Goal: Information Seeking & Learning: Find specific fact

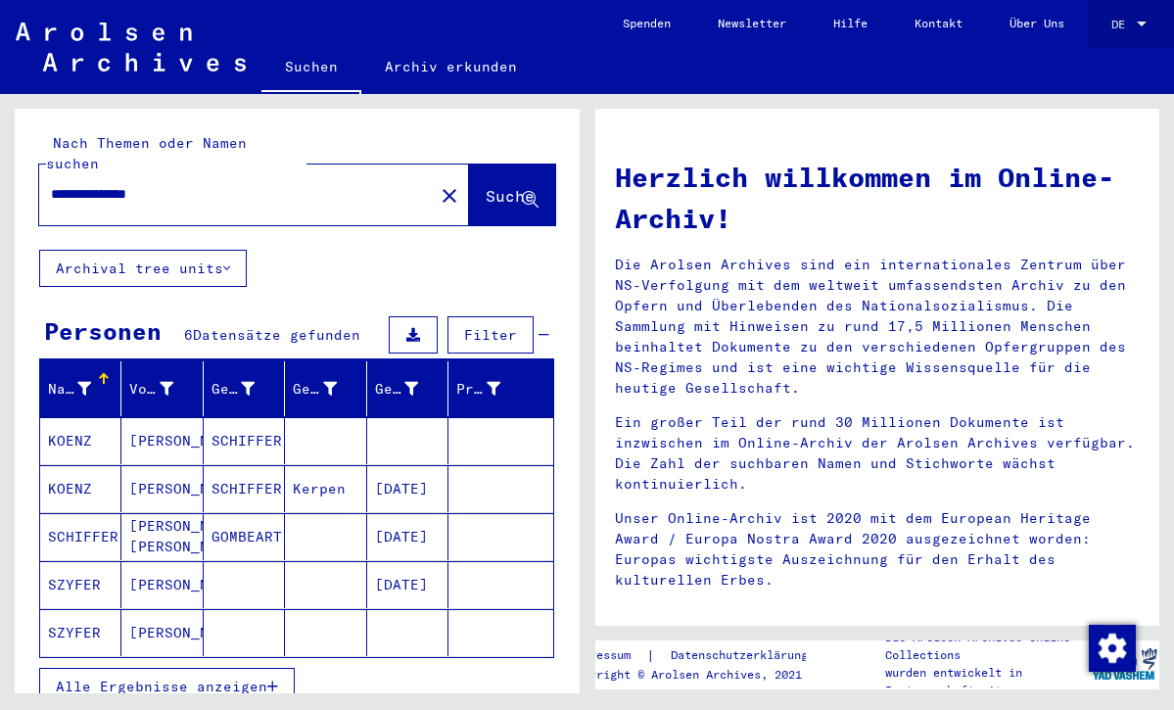
click at [1143, 15] on div "DE DE" at bounding box center [1130, 19] width 39 height 33
click at [1110, 32] on span "English" at bounding box center [1092, 33] width 48 height 15
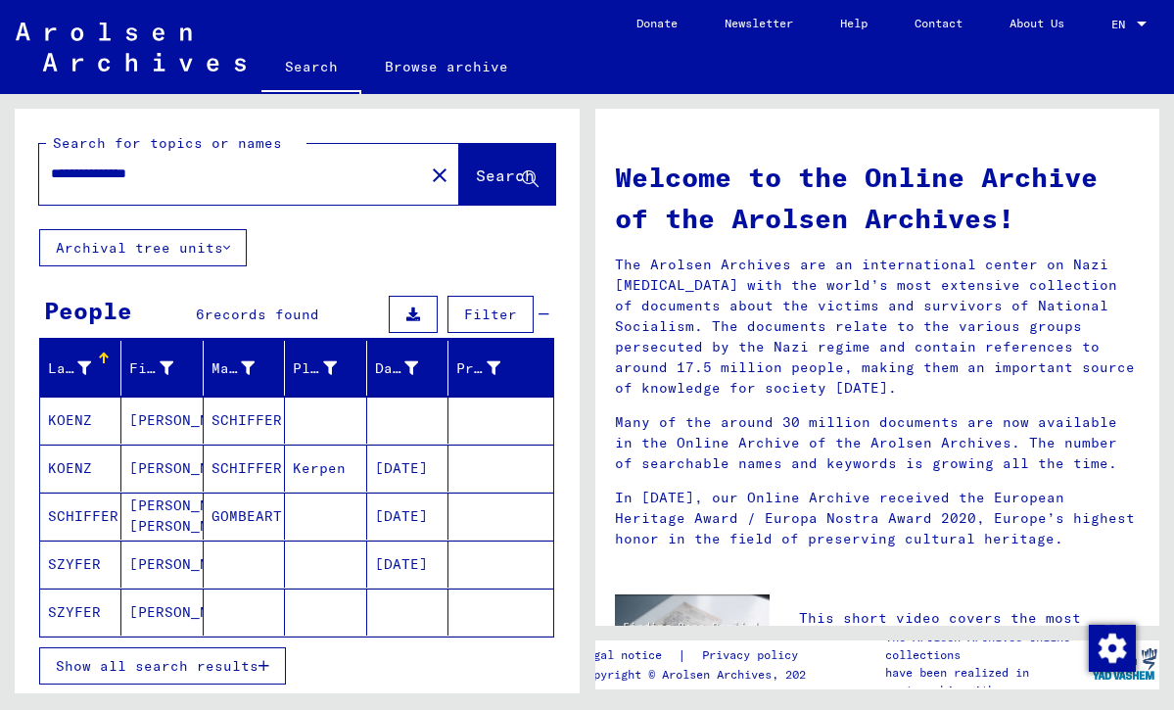
click at [401, 570] on mat-cell "[DATE]" at bounding box center [407, 564] width 81 height 47
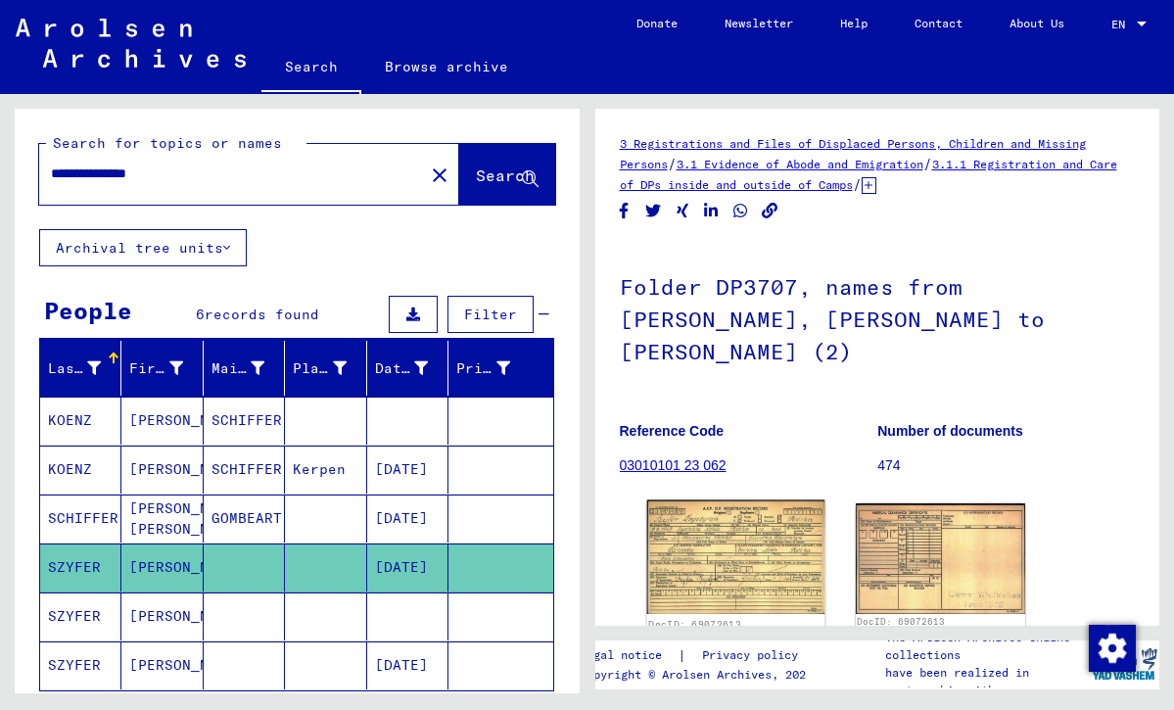
click at [733, 543] on img at bounding box center [735, 557] width 178 height 115
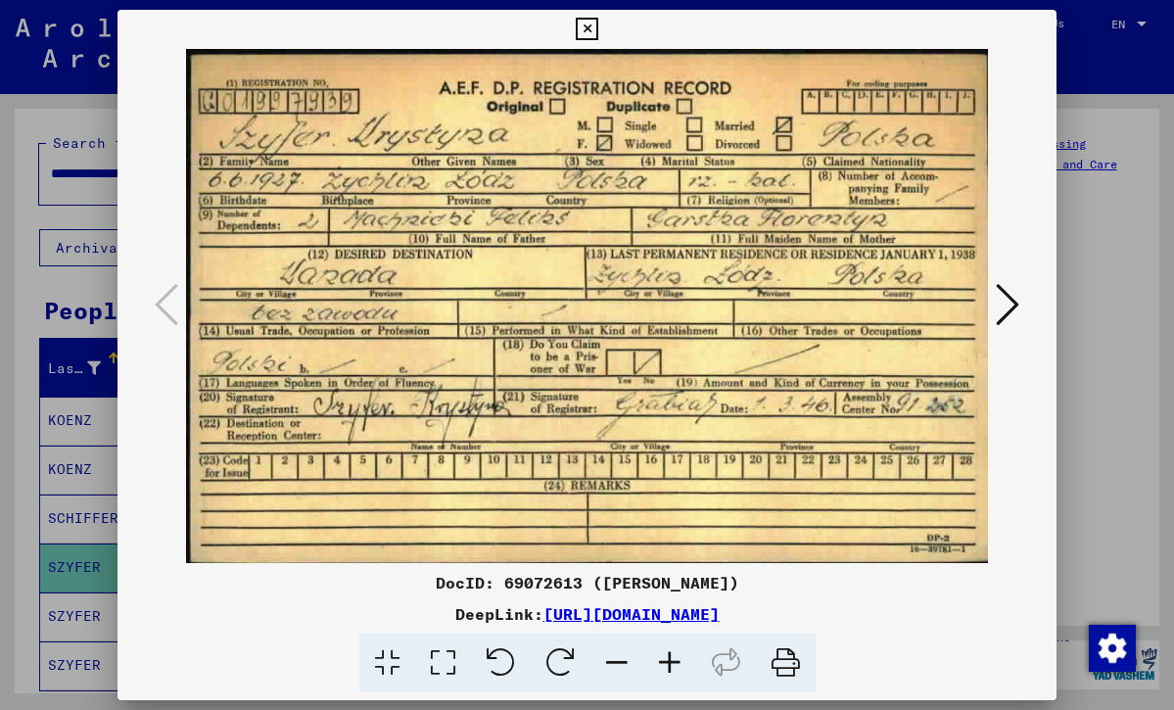
click at [1012, 299] on icon at bounding box center [1008, 304] width 24 height 47
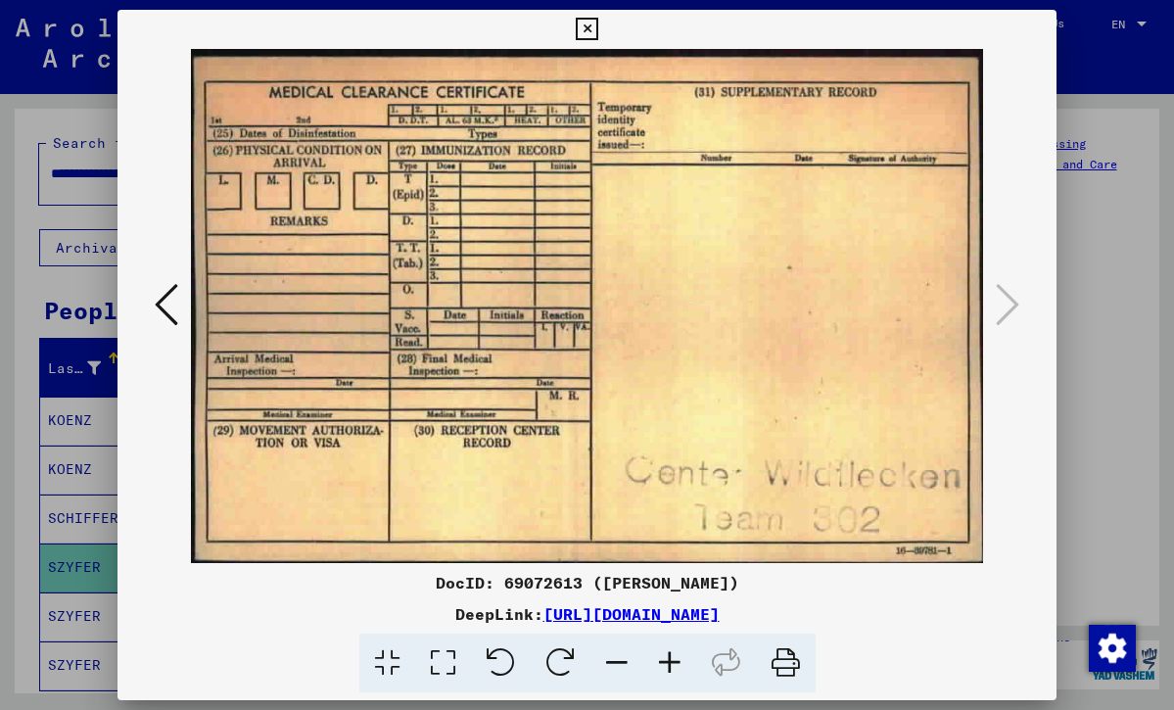
click at [598, 25] on icon at bounding box center [587, 30] width 23 height 24
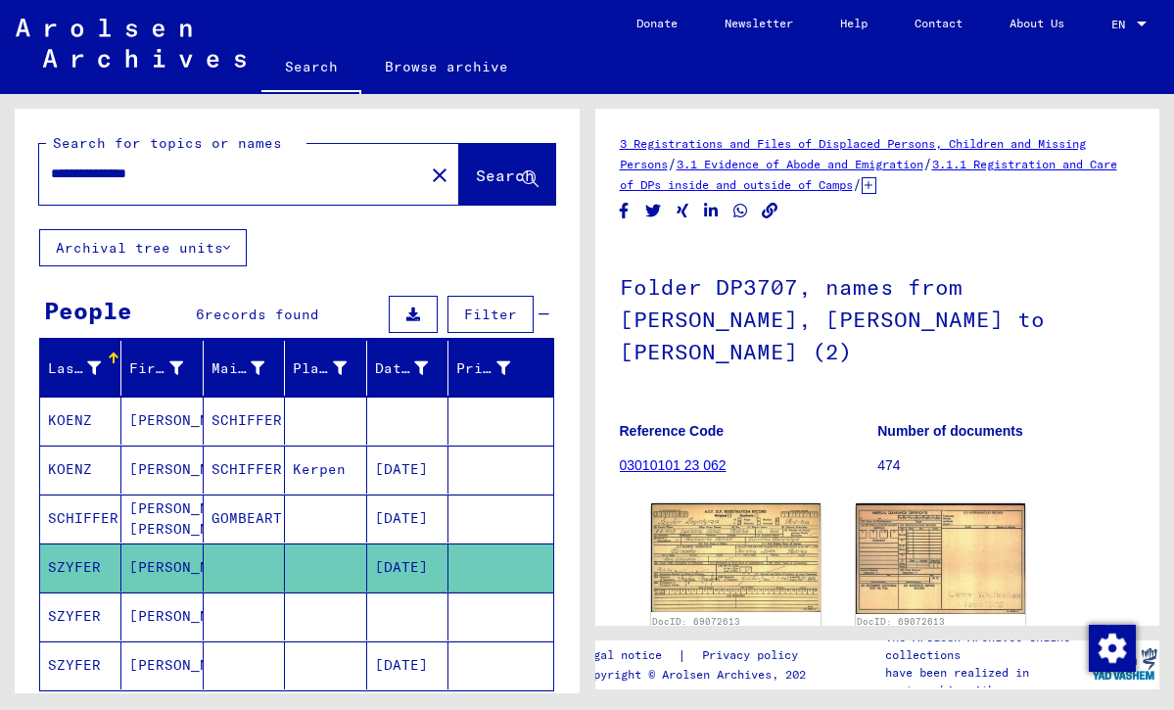
click at [394, 614] on mat-cell at bounding box center [407, 616] width 81 height 48
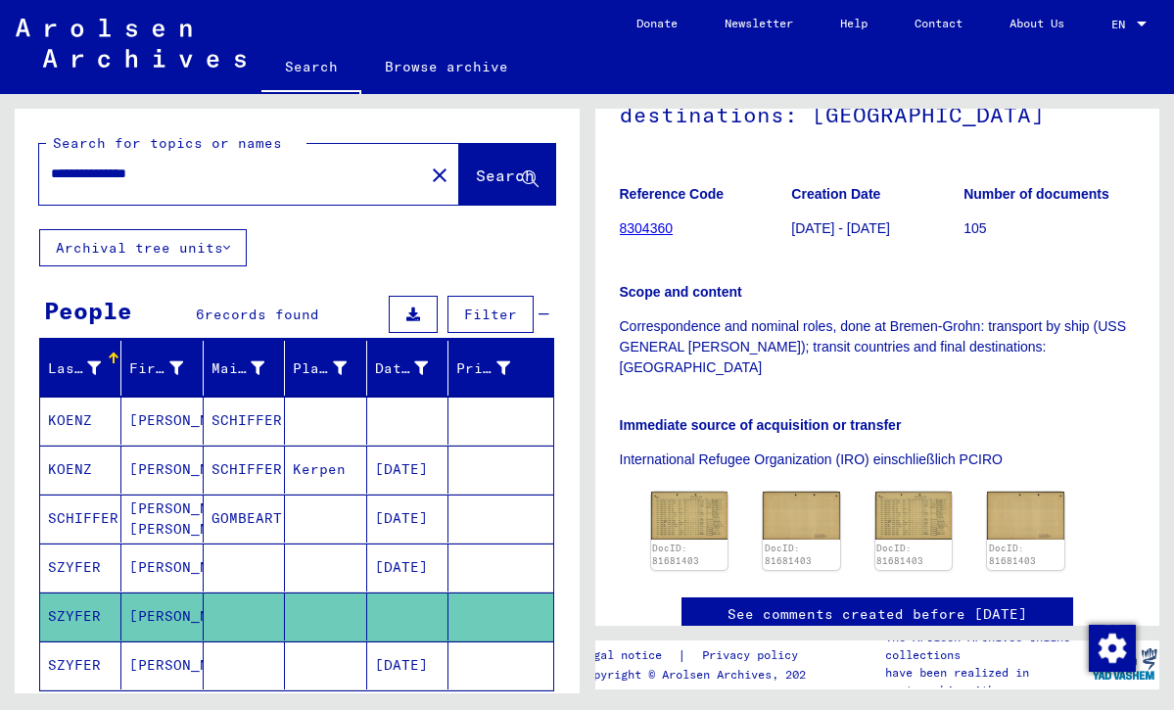
scroll to position [275, 0]
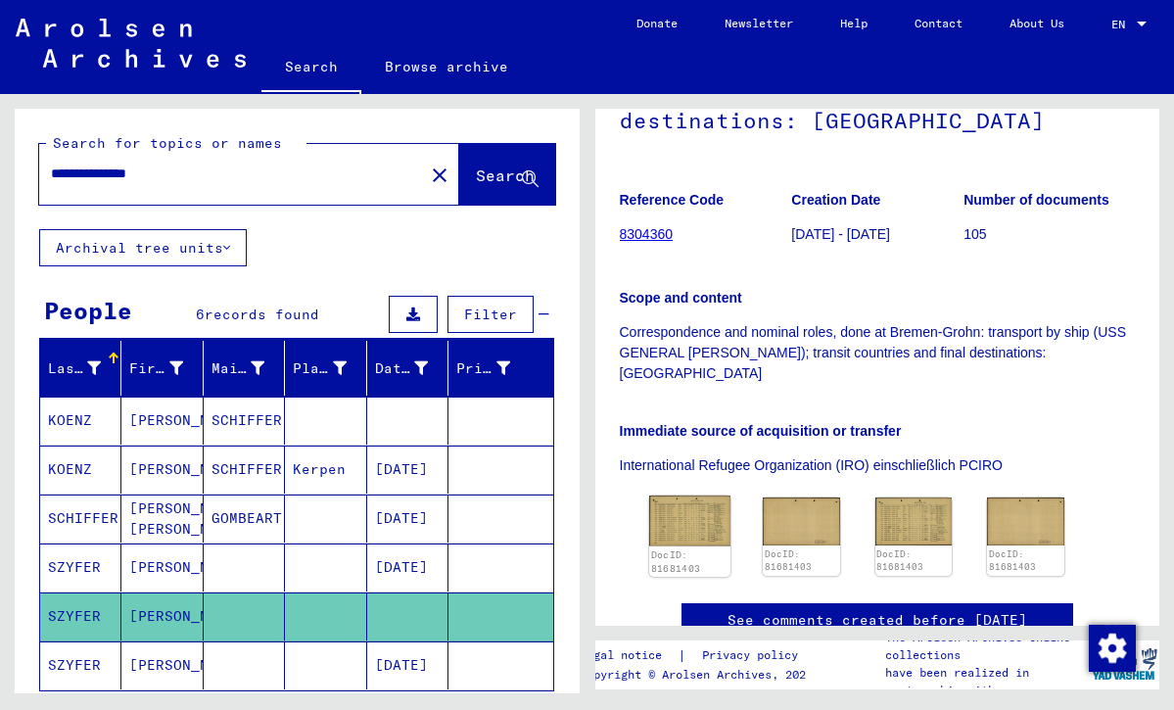
click at [668, 495] on img at bounding box center [689, 520] width 81 height 51
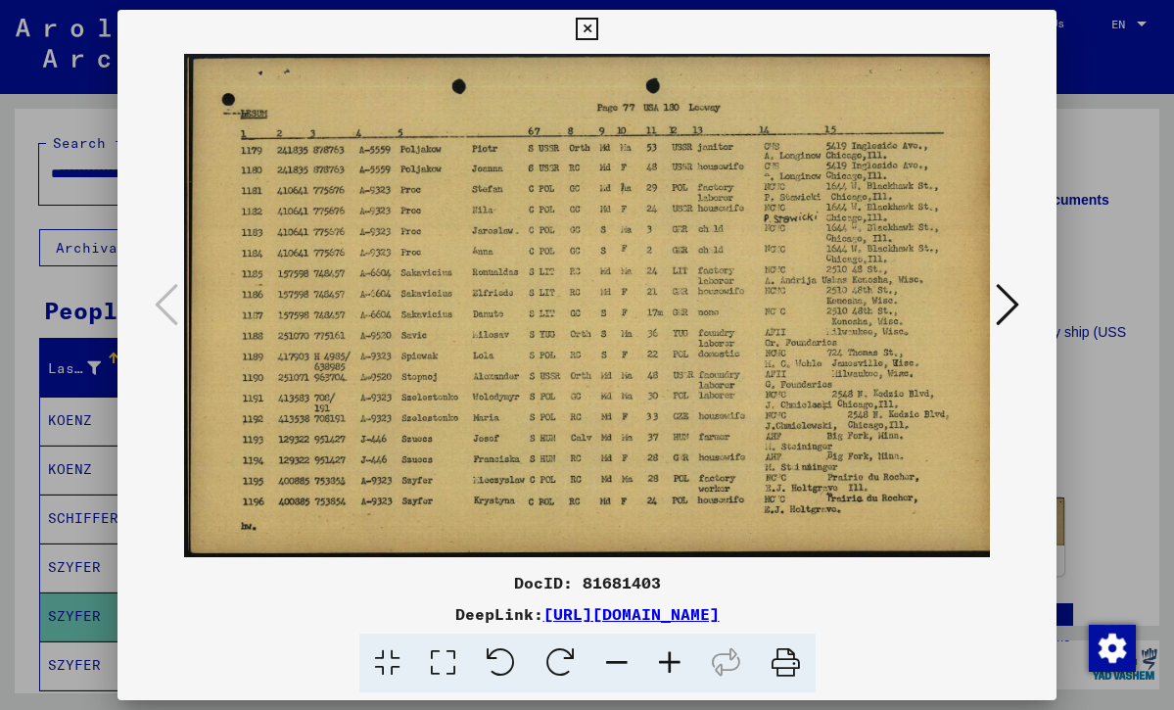
click at [1012, 302] on icon at bounding box center [1008, 304] width 24 height 47
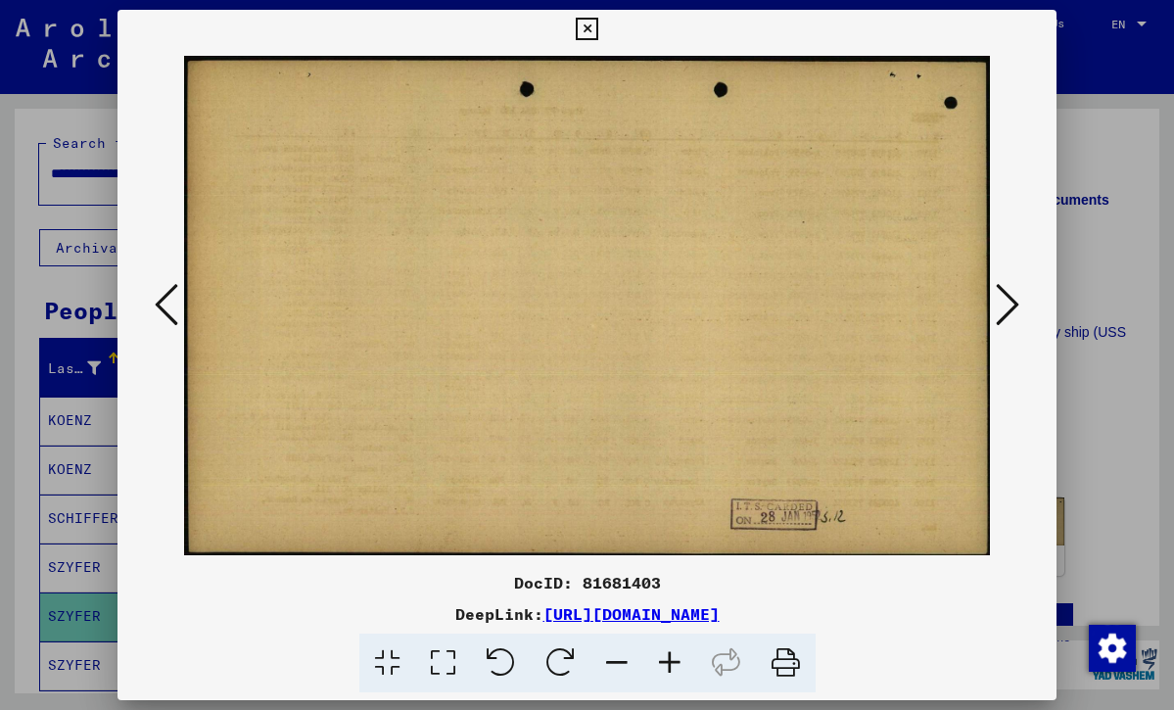
click at [1012, 302] on icon at bounding box center [1008, 304] width 24 height 47
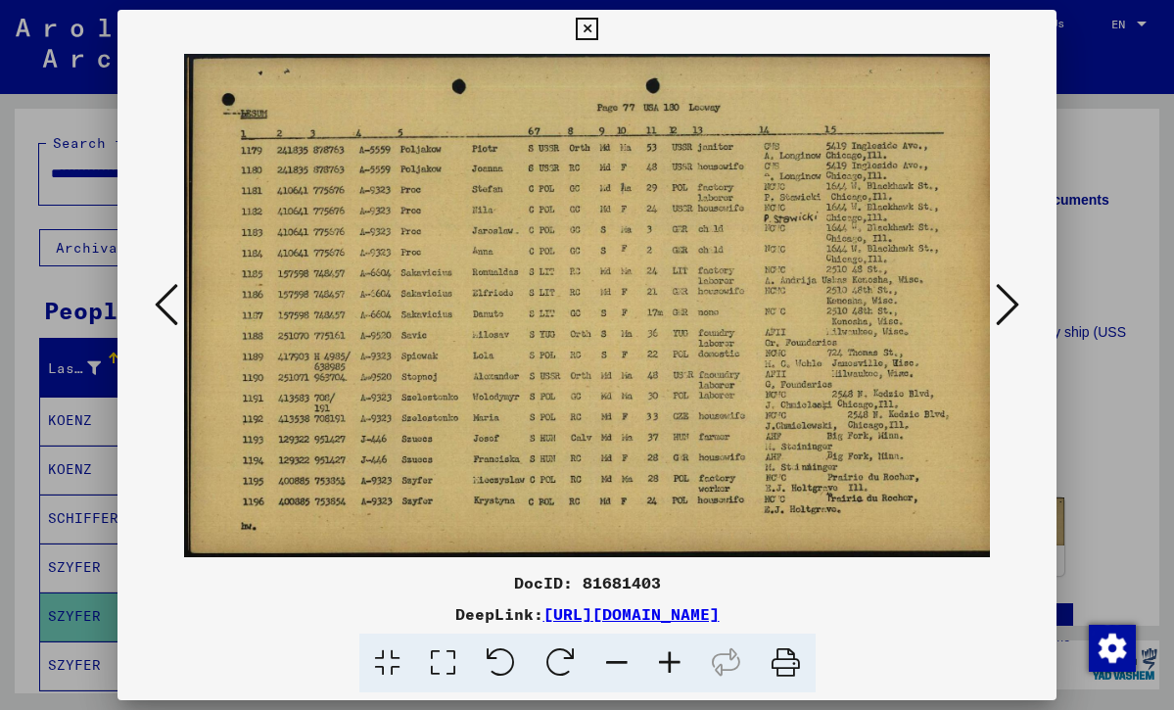
click at [598, 24] on icon at bounding box center [587, 30] width 23 height 24
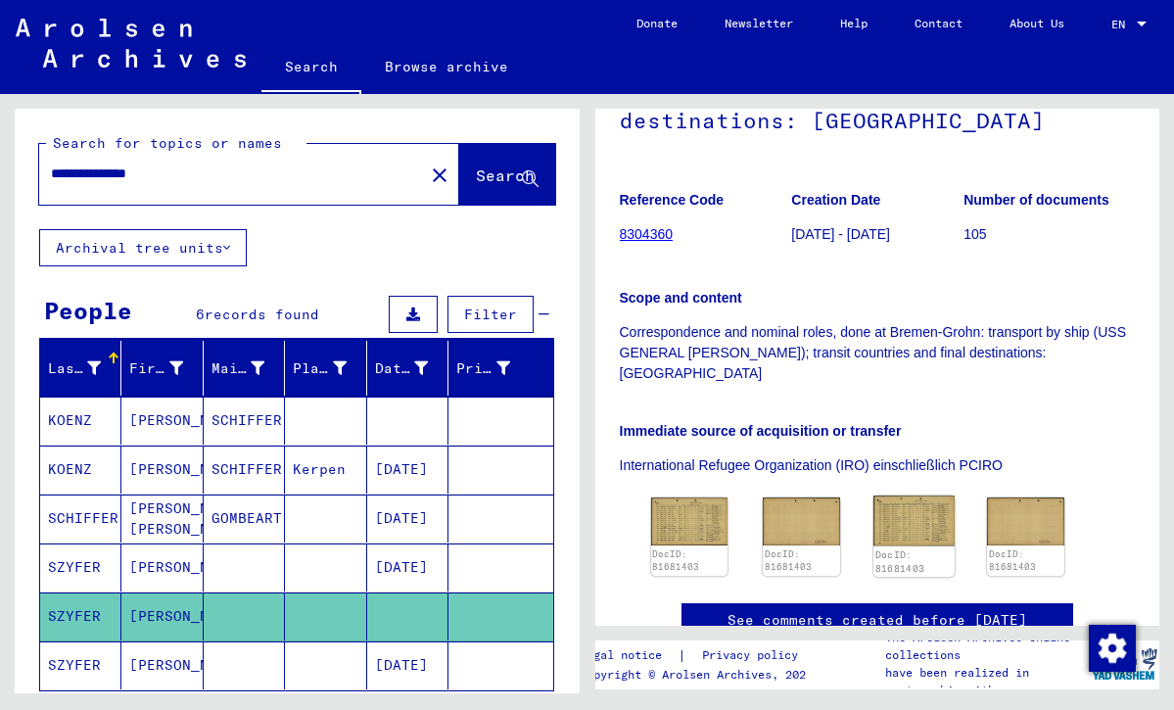
click at [894, 495] on img at bounding box center [913, 520] width 81 height 51
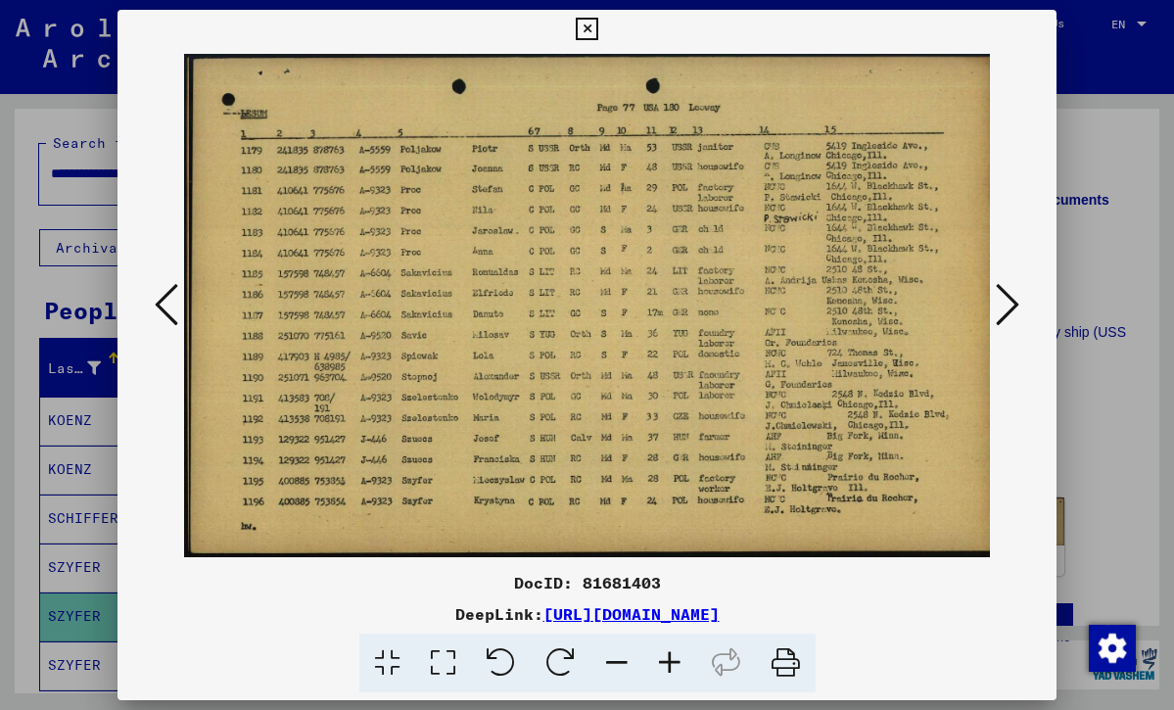
click at [598, 28] on icon at bounding box center [587, 30] width 23 height 24
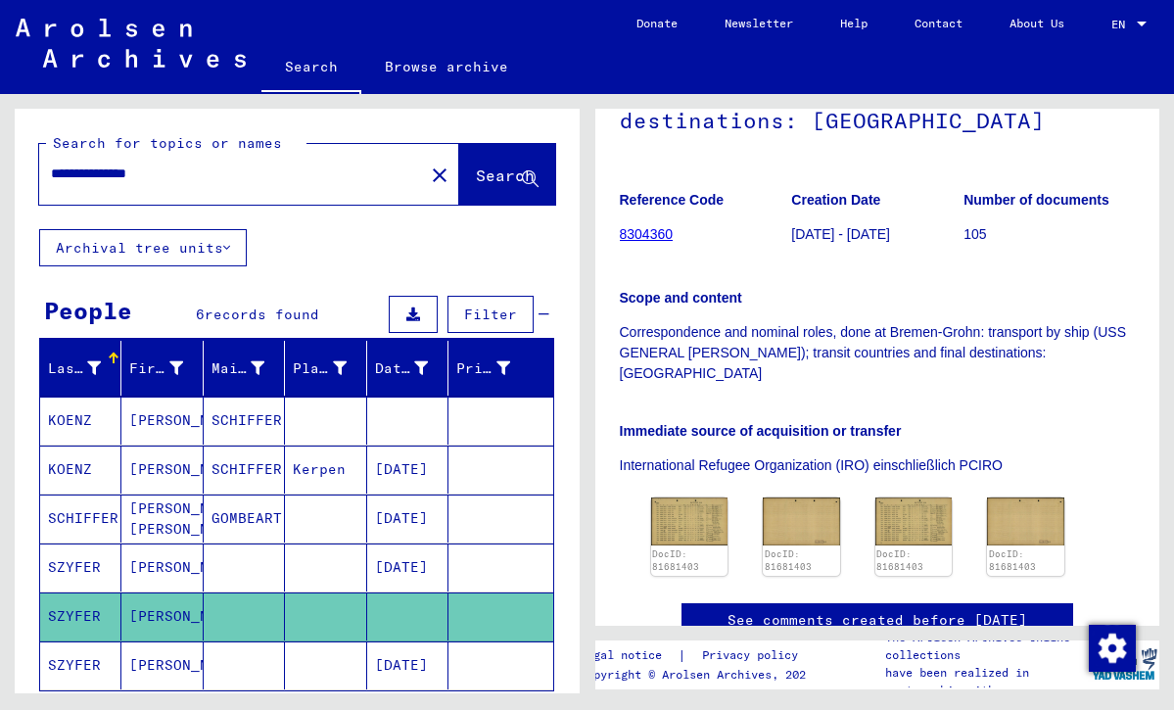
click at [403, 662] on mat-cell "[DATE]" at bounding box center [407, 665] width 81 height 48
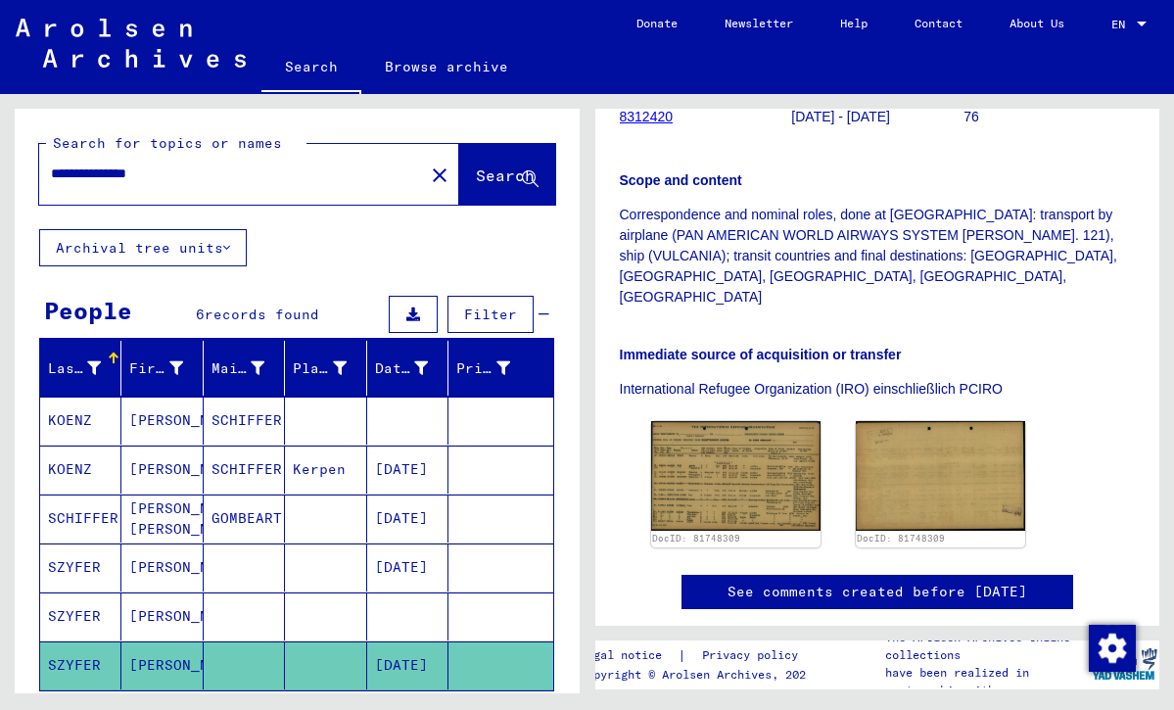
scroll to position [494, 0]
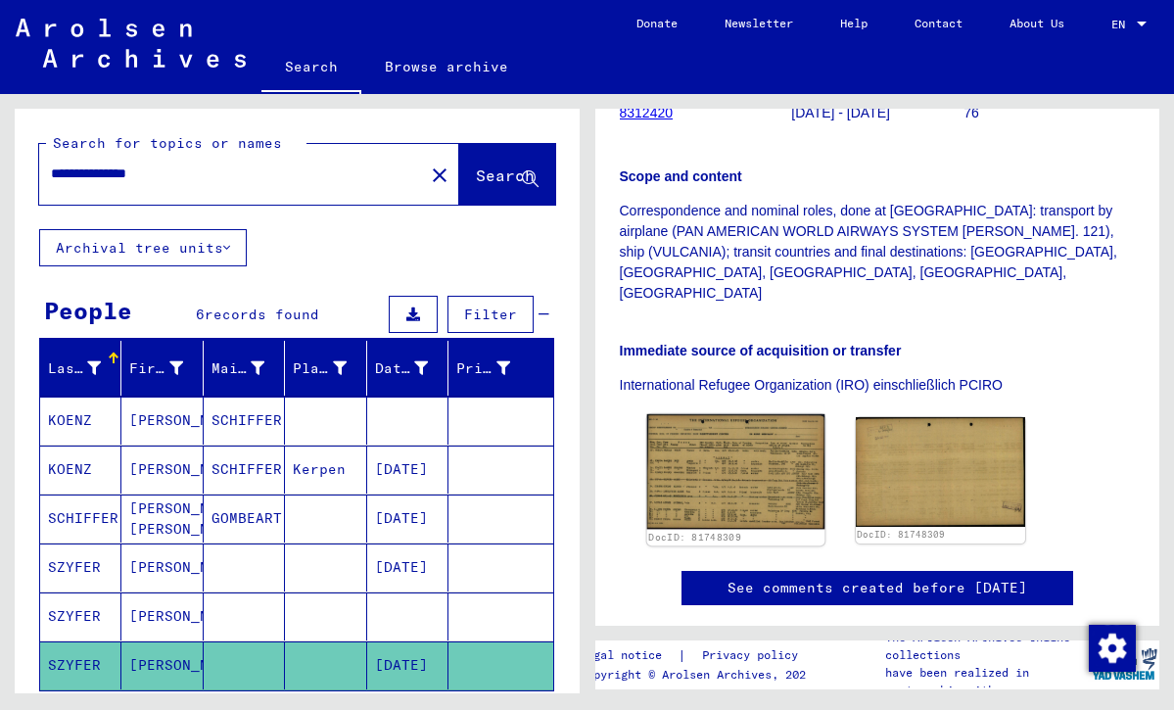
click at [758, 440] on img at bounding box center [735, 471] width 178 height 115
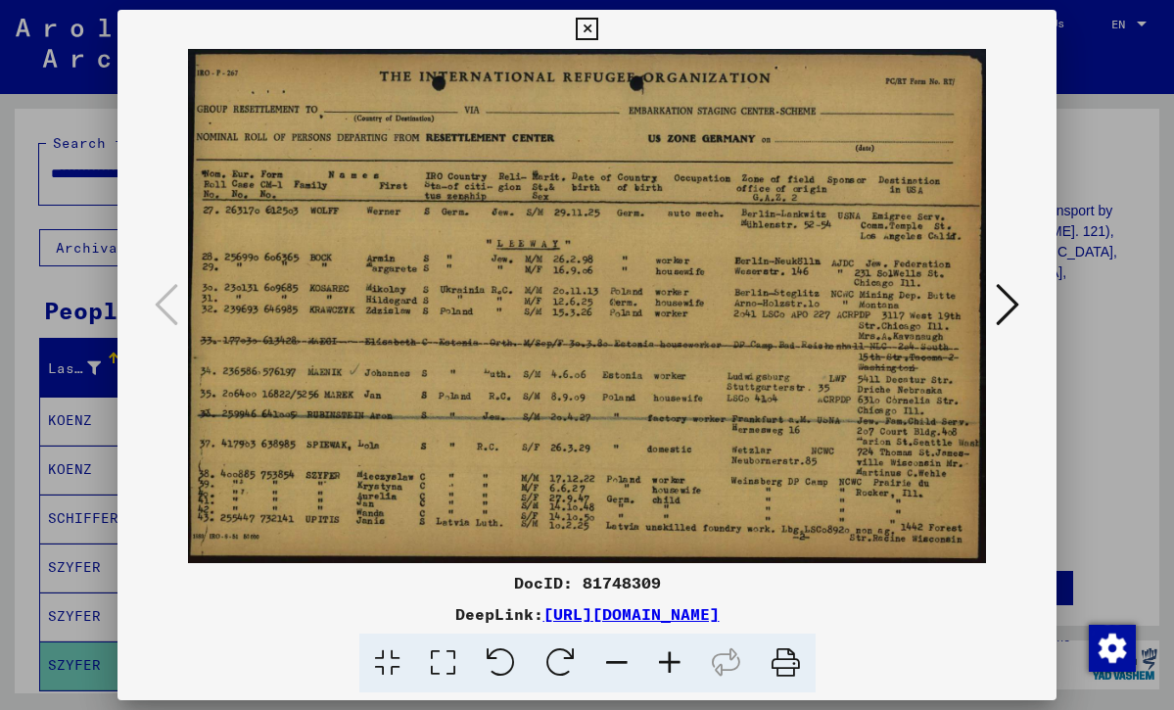
click at [1013, 301] on icon at bounding box center [1008, 304] width 24 height 47
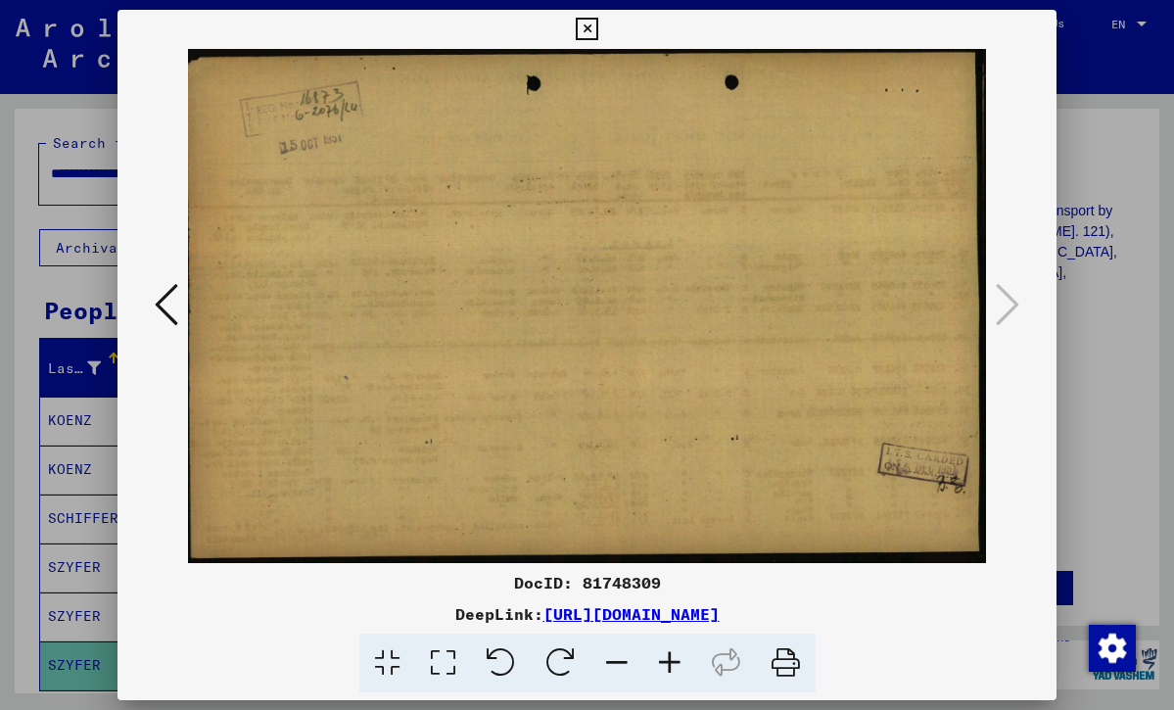
click at [598, 19] on icon at bounding box center [587, 30] width 23 height 24
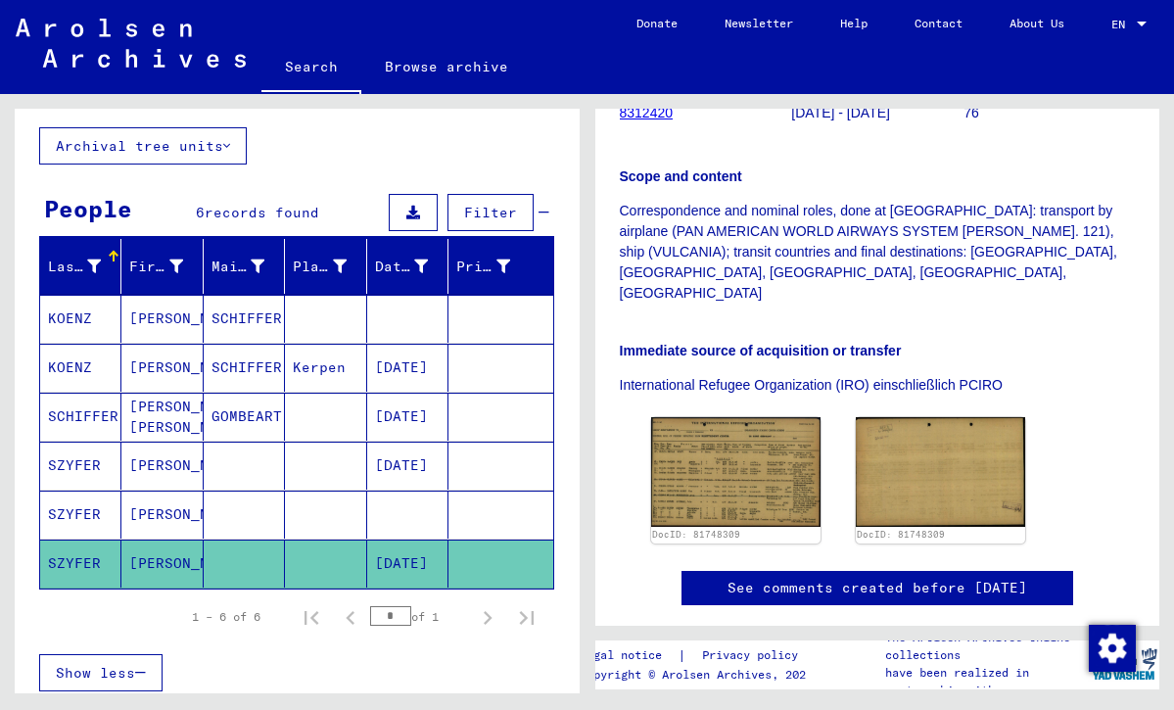
scroll to position [0, 0]
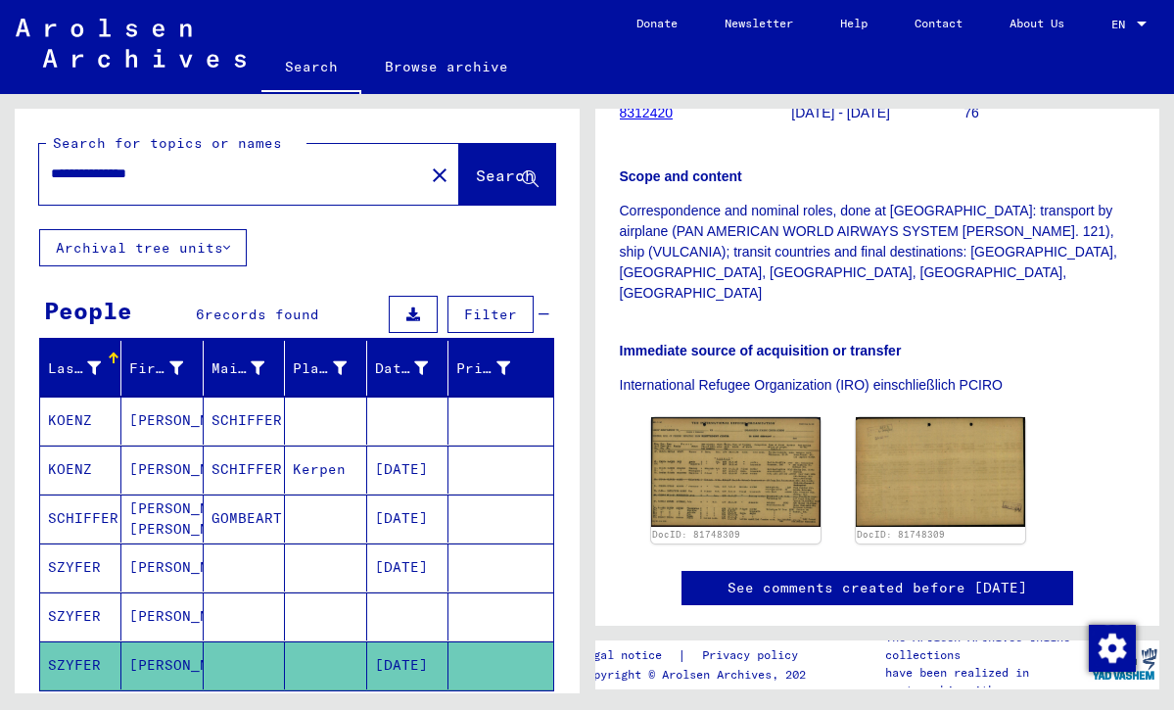
drag, startPoint x: 204, startPoint y: 164, endPoint x: 5, endPoint y: 185, distance: 199.9
click at [0, 185] on html "**********" at bounding box center [587, 355] width 1174 height 710
type input "**********"
click at [467, 155] on button "Search" at bounding box center [507, 174] width 96 height 61
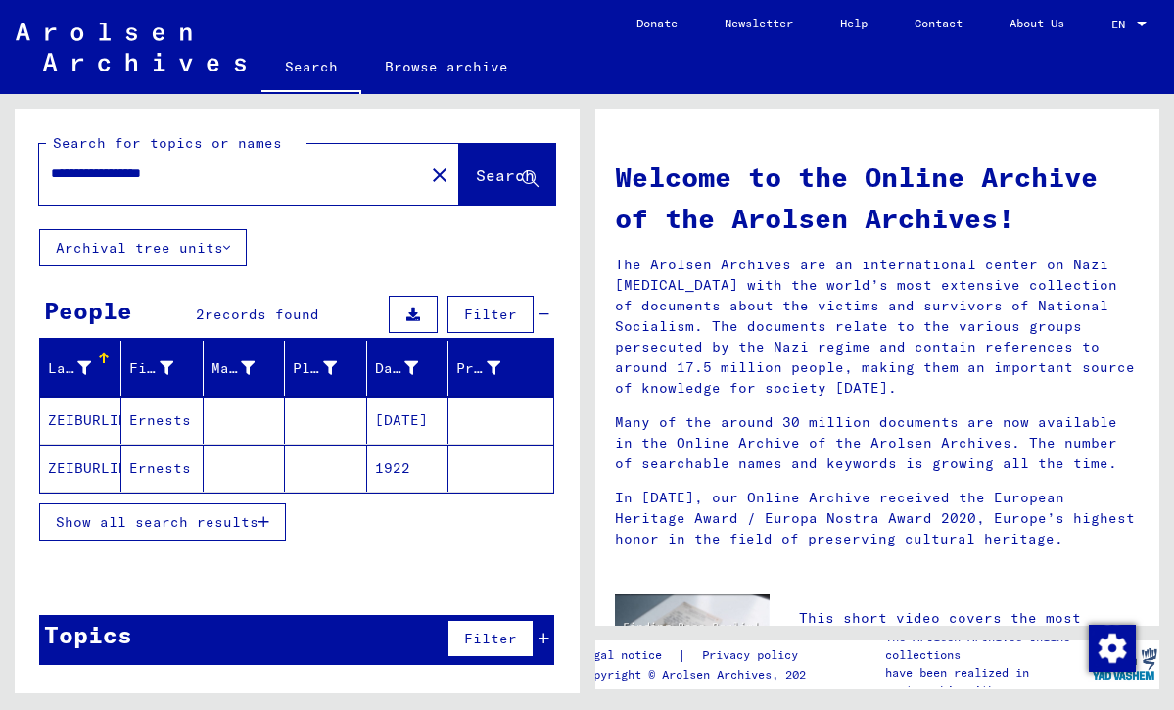
click at [400, 419] on mat-cell "[DATE]" at bounding box center [407, 420] width 81 height 47
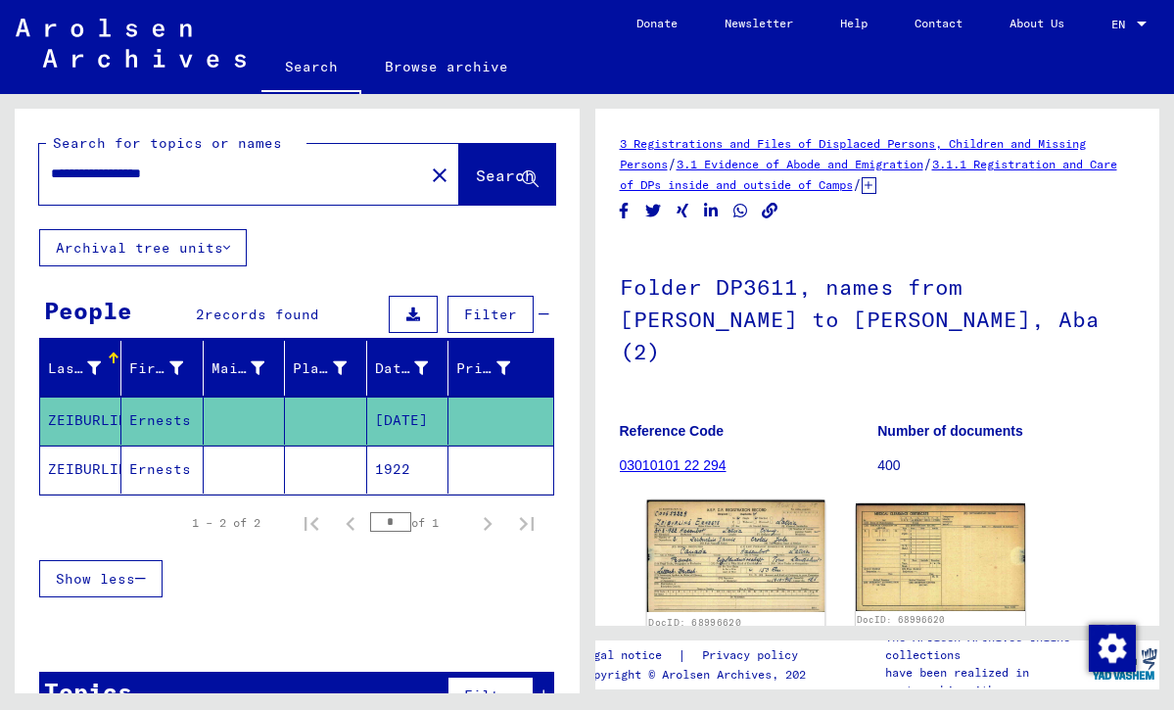
click at [765, 515] on img at bounding box center [735, 556] width 178 height 112
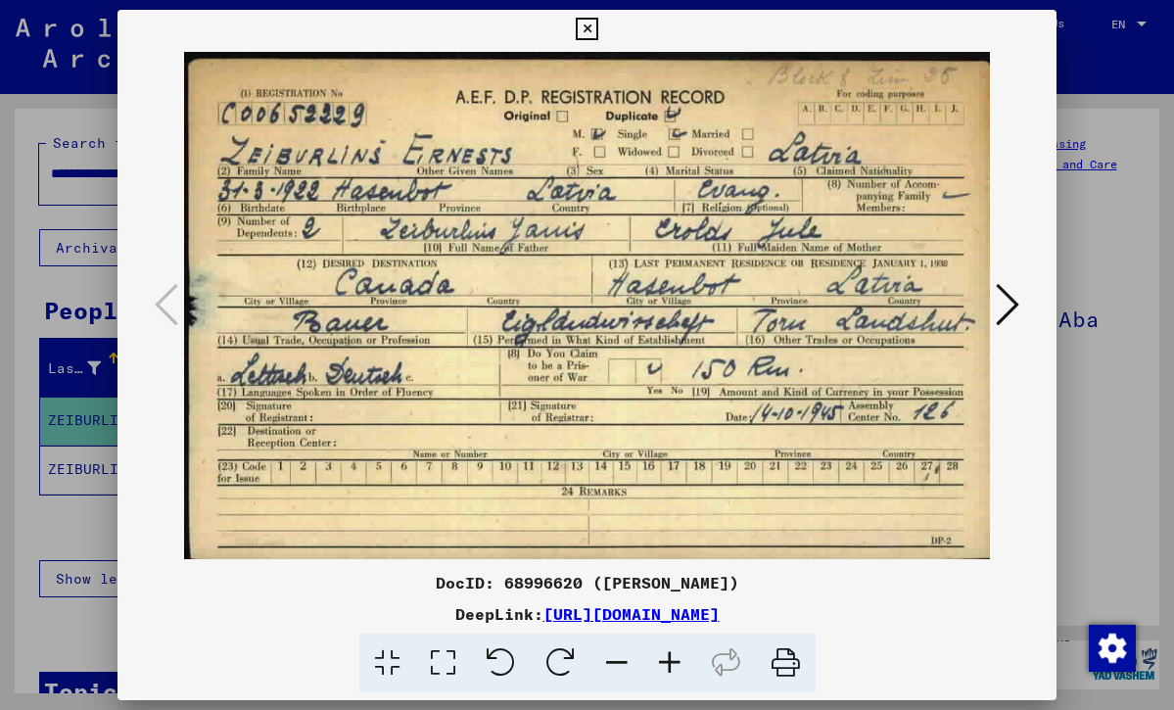
click at [1013, 304] on icon at bounding box center [1008, 304] width 24 height 47
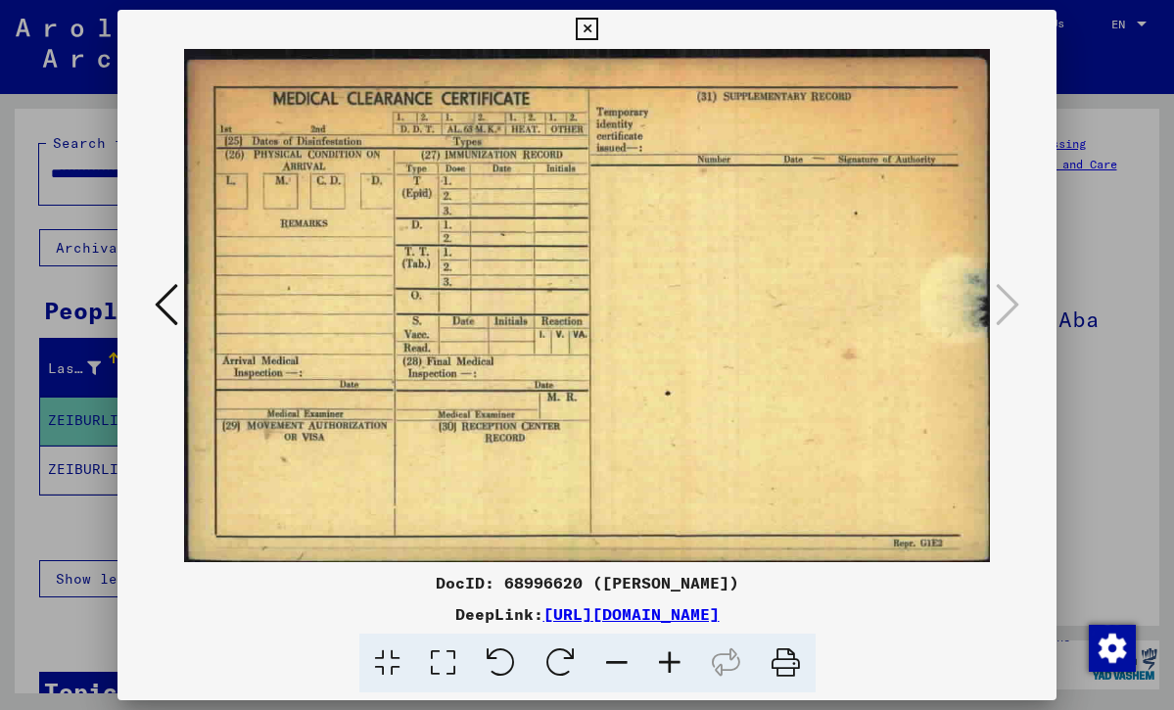
click at [598, 34] on icon at bounding box center [587, 30] width 23 height 24
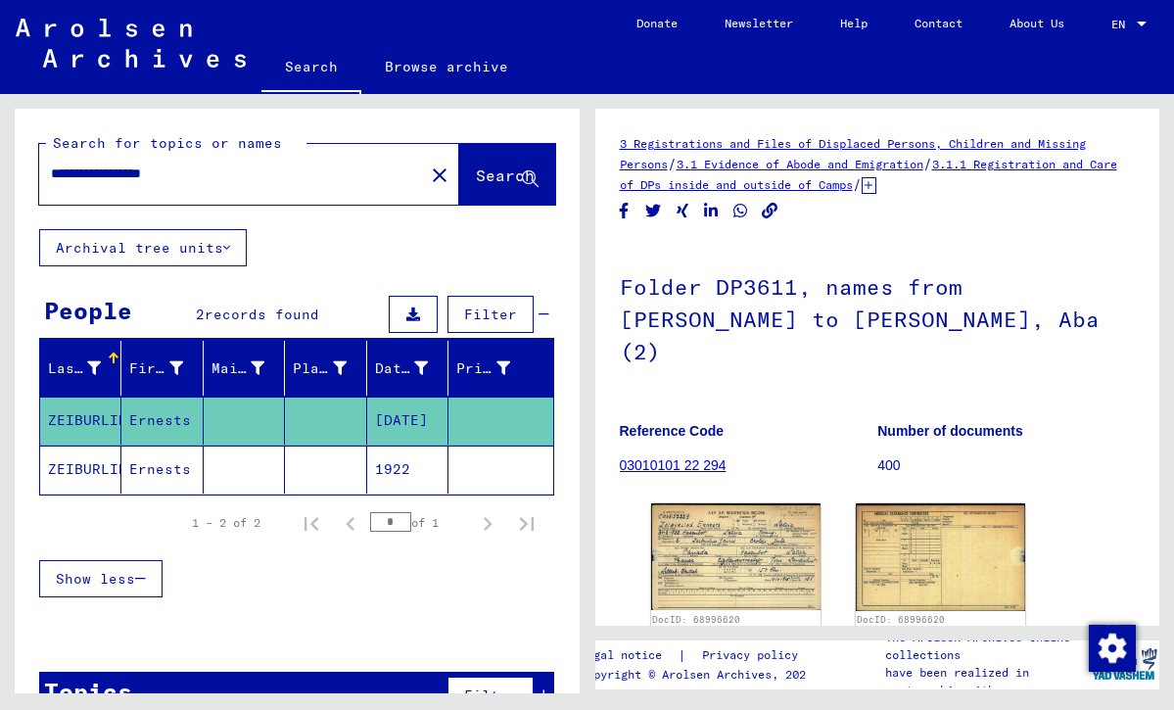
click at [399, 453] on mat-cell "1922" at bounding box center [407, 470] width 81 height 48
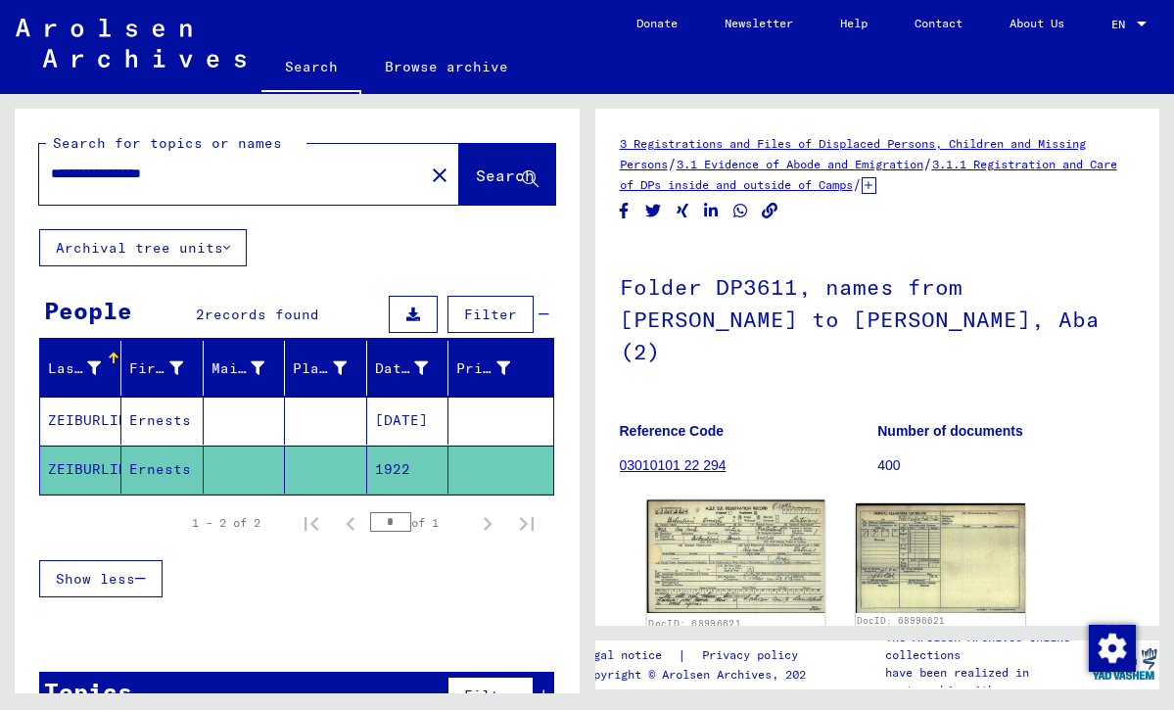
click at [693, 505] on img at bounding box center [735, 556] width 178 height 113
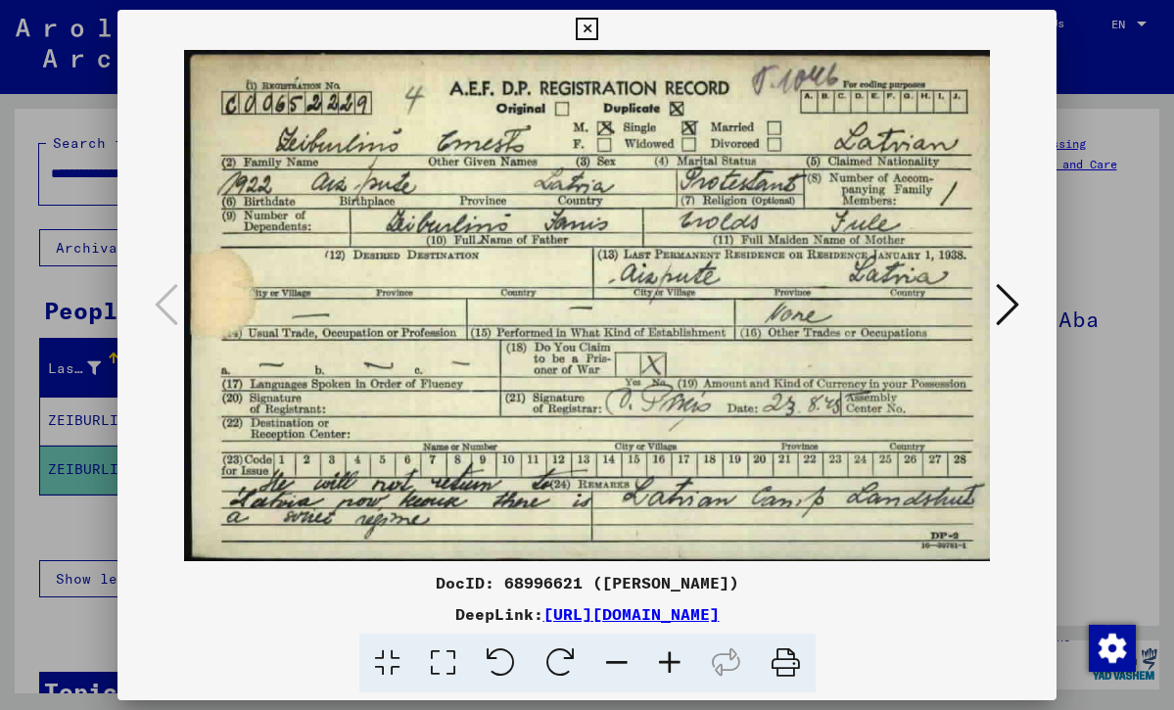
click at [1009, 304] on icon at bounding box center [1008, 304] width 24 height 47
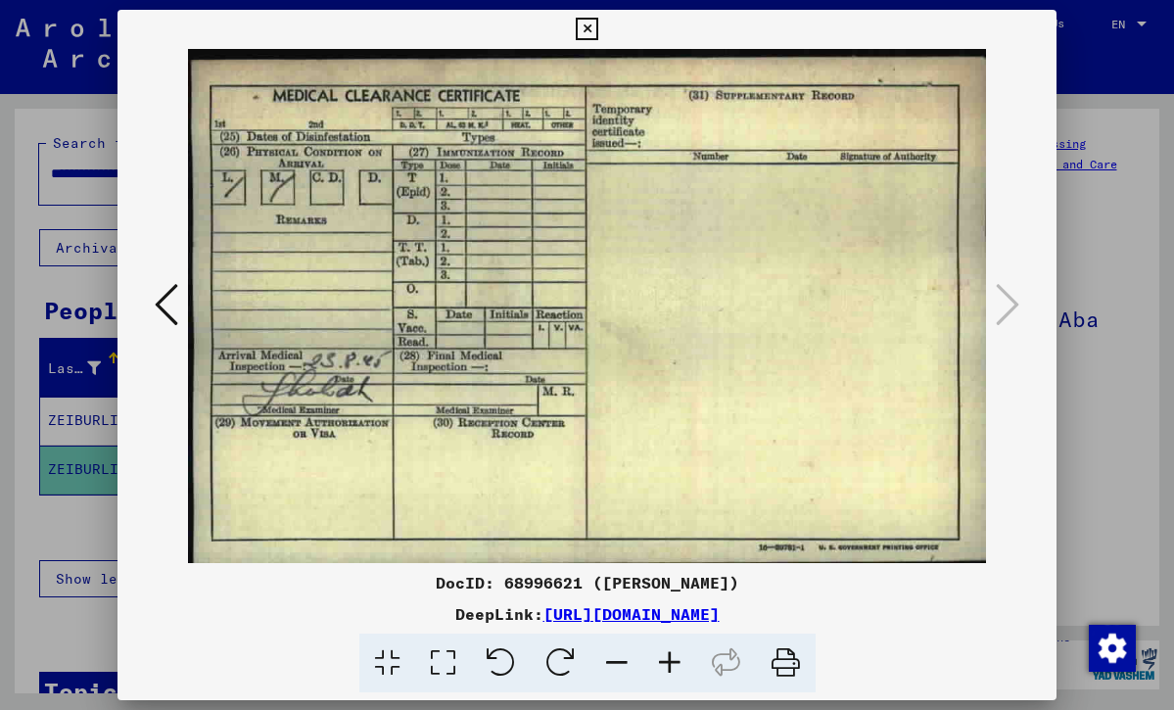
click at [42, 535] on div at bounding box center [587, 355] width 1174 height 710
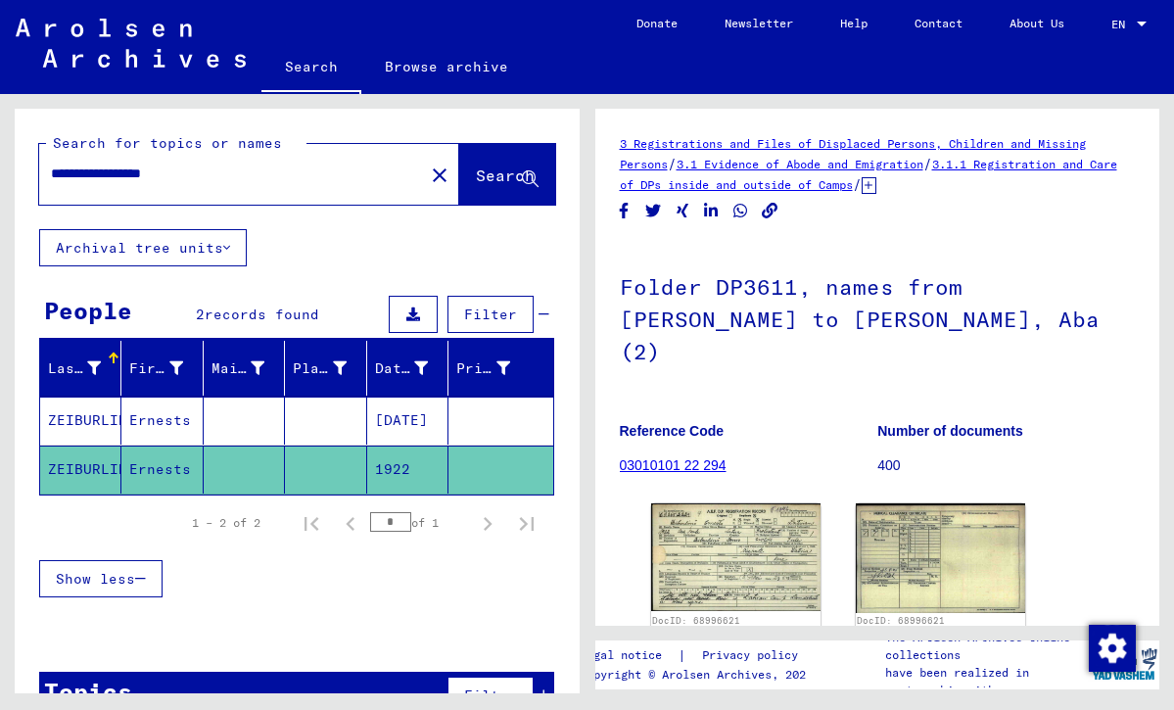
click at [386, 416] on mat-cell "[DATE]" at bounding box center [407, 421] width 81 height 48
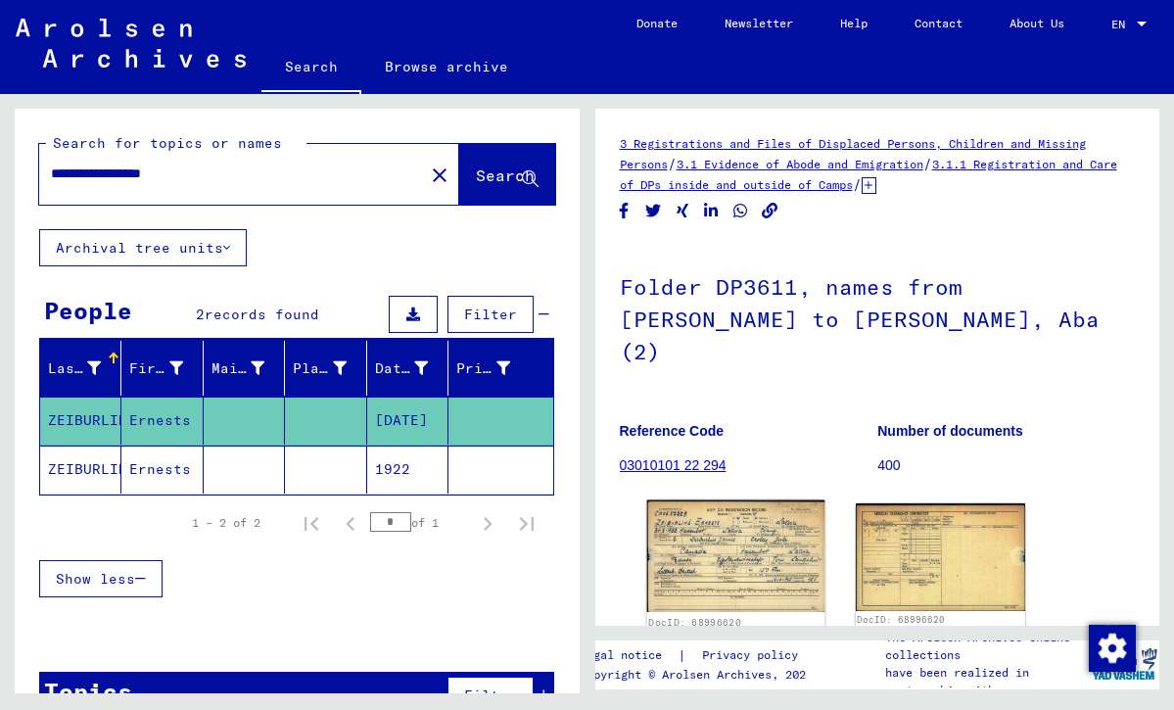
click at [665, 511] on img at bounding box center [735, 556] width 178 height 112
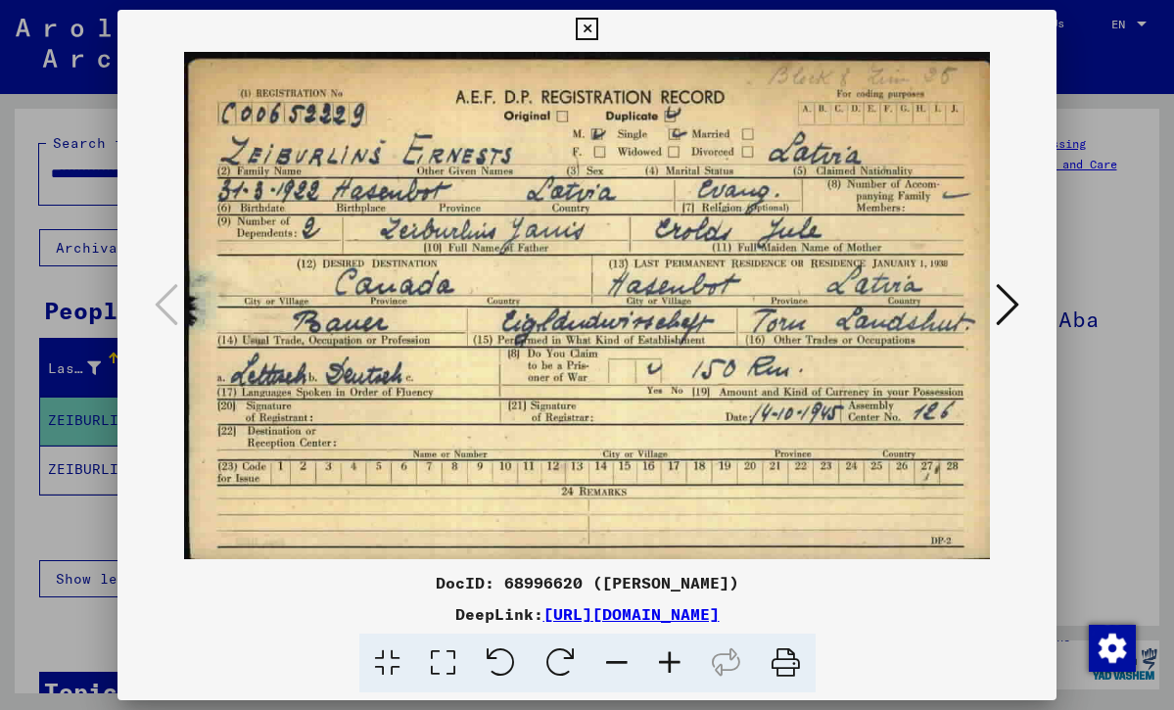
click at [598, 28] on icon at bounding box center [587, 30] width 23 height 24
